Goal: Task Accomplishment & Management: Manage account settings

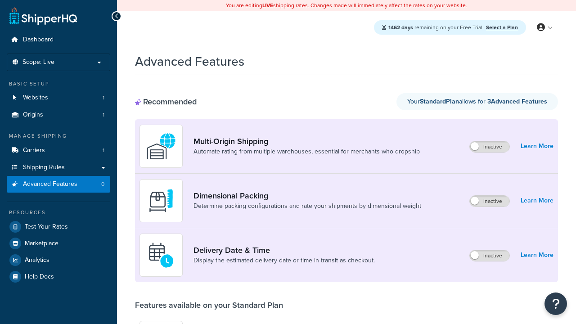
scroll to position [79, 0]
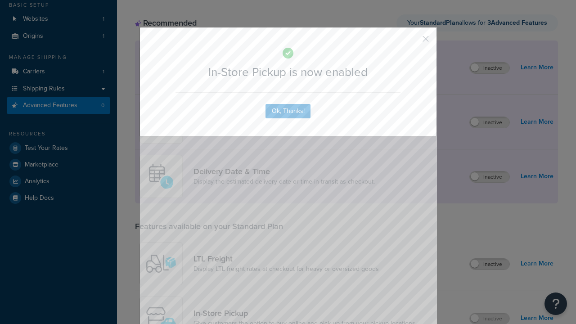
scroll to position [0, 0]
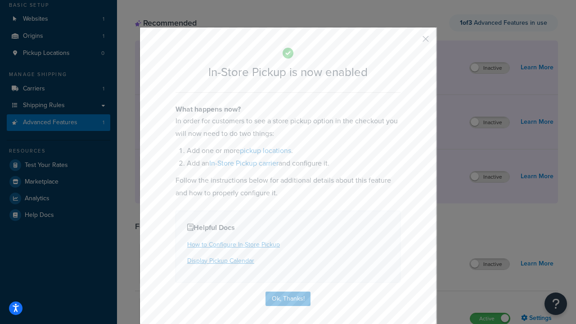
click at [412, 42] on button "button" at bounding box center [412, 42] width 2 height 2
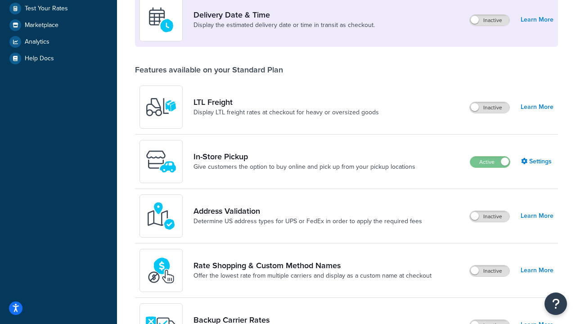
scroll to position [218, 0]
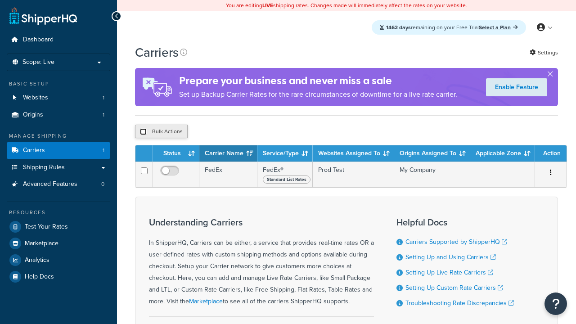
click at [143, 133] on input "checkbox" at bounding box center [143, 131] width 7 height 7
checkbox input "true"
click at [0, 0] on button "Delete" at bounding box center [0, 0] width 0 height 0
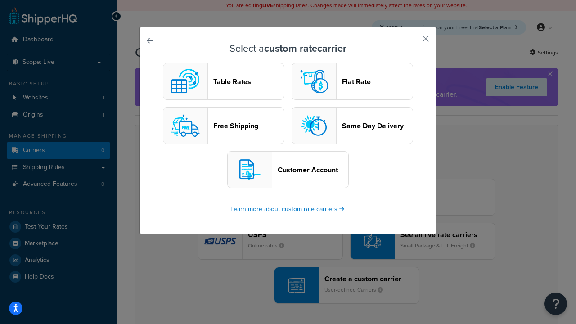
click at [224, 81] on header "Table Rates" at bounding box center [248, 81] width 71 height 9
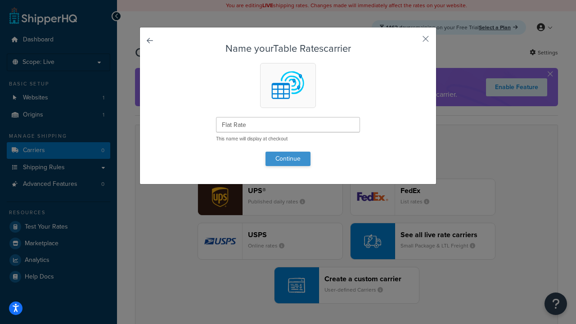
type input "Flat Rate"
click at [288, 158] on button "Continue" at bounding box center [288, 159] width 45 height 14
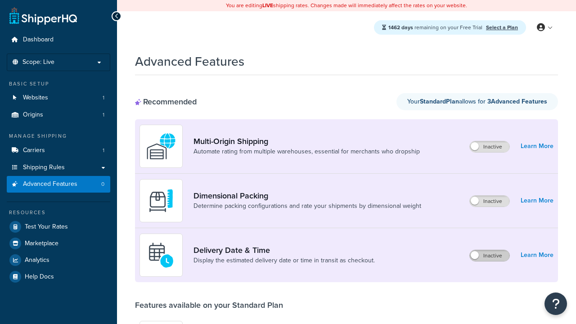
click at [490, 250] on label "Inactive" at bounding box center [490, 255] width 40 height 11
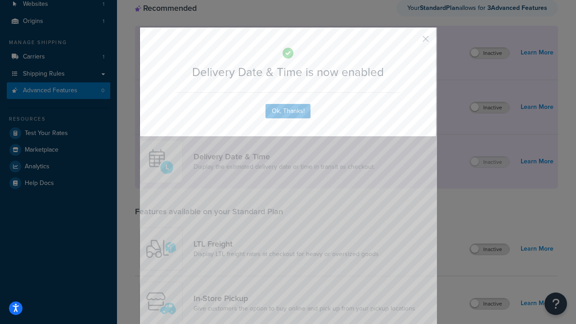
click at [412, 41] on button "button" at bounding box center [412, 42] width 2 height 2
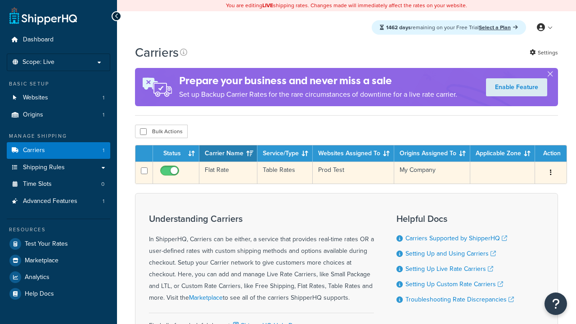
click at [228, 174] on td "Flat Rate" at bounding box center [228, 173] width 58 height 22
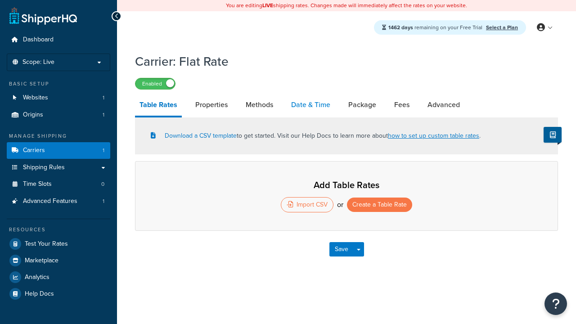
click at [311, 105] on link "Date & Time" at bounding box center [311, 105] width 48 height 22
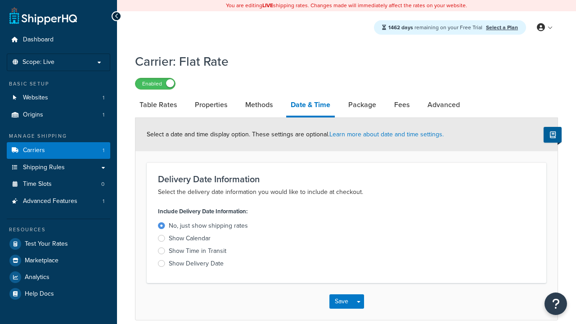
click at [198, 253] on div "Show Time in Transit" at bounding box center [198, 251] width 58 height 9
click at [0, 0] on input "Show Time in Transit" at bounding box center [0, 0] width 0 height 0
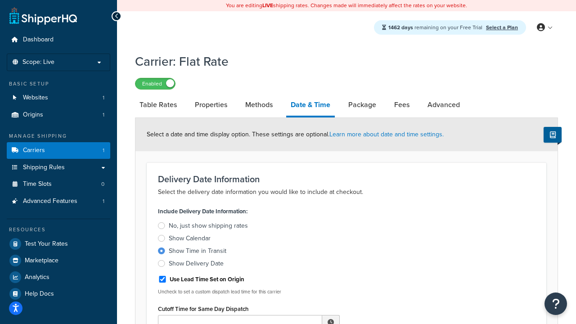
click at [198, 253] on div "Show Time in Transit" at bounding box center [198, 251] width 58 height 9
click at [0, 0] on input "Show Time in Transit" at bounding box center [0, 0] width 0 height 0
type input "11:00 AM"
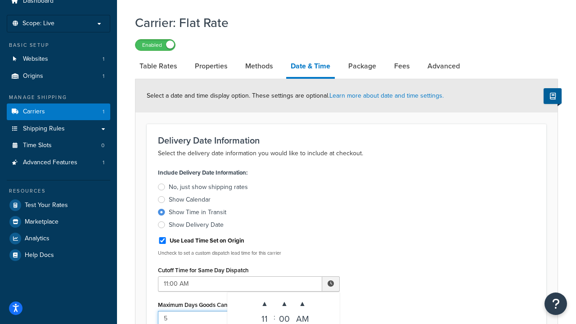
type input "5"
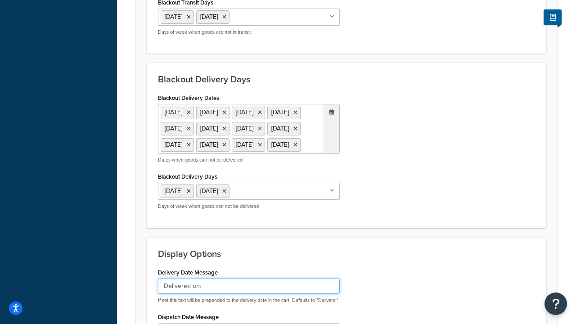
type input "Delivered on:"
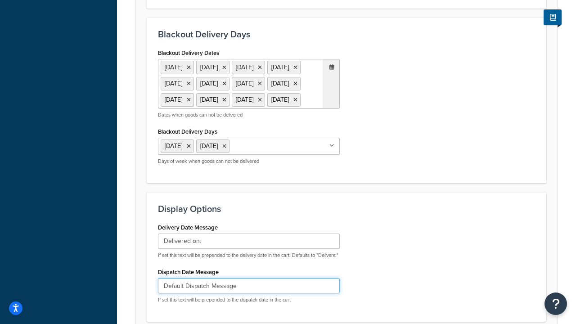
type input "Default Dispatch Message"
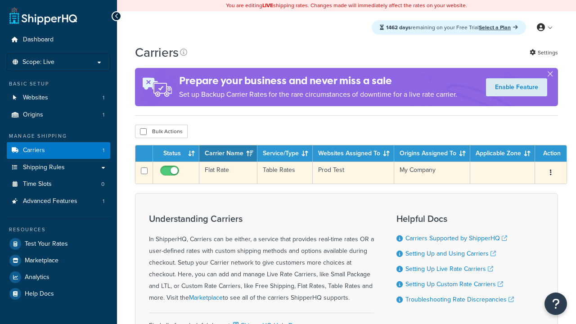
click at [228, 174] on td "Flat Rate" at bounding box center [228, 173] width 58 height 22
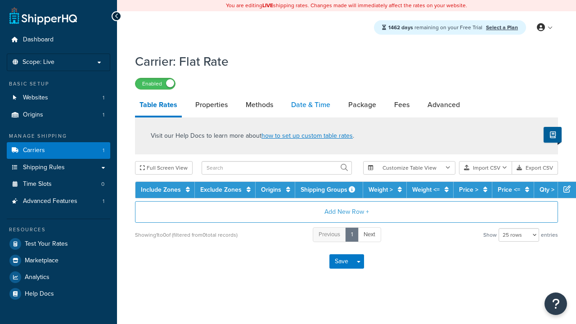
click at [311, 105] on link "Date & Time" at bounding box center [311, 105] width 48 height 22
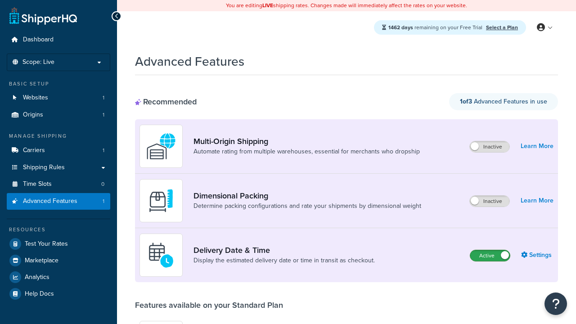
click at [490, 256] on label "Active" at bounding box center [490, 255] width 40 height 11
